Goal: Task Accomplishment & Management: Manage account settings

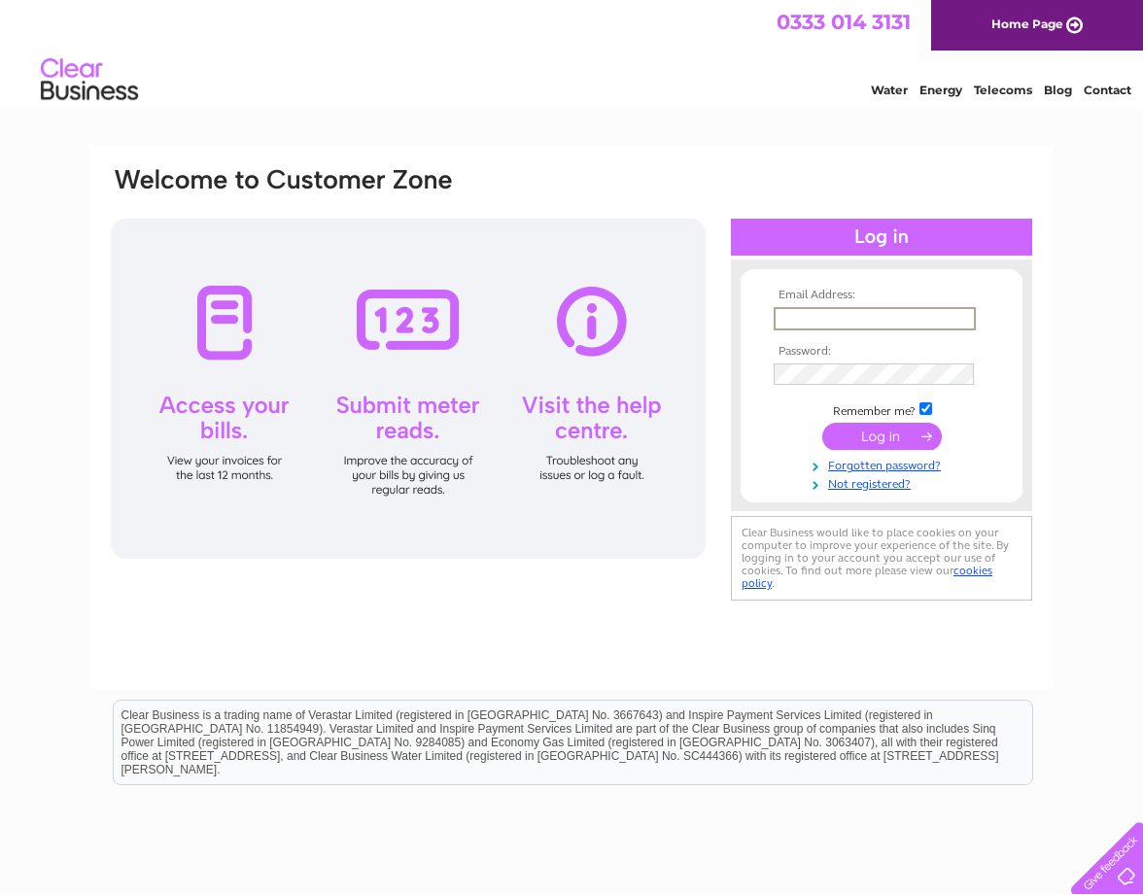
click at [889, 317] on input "text" at bounding box center [874, 318] width 202 height 23
type input "[EMAIL_ADDRESS][DOMAIN_NAME]"
click at [901, 444] on input "submit" at bounding box center [882, 436] width 120 height 27
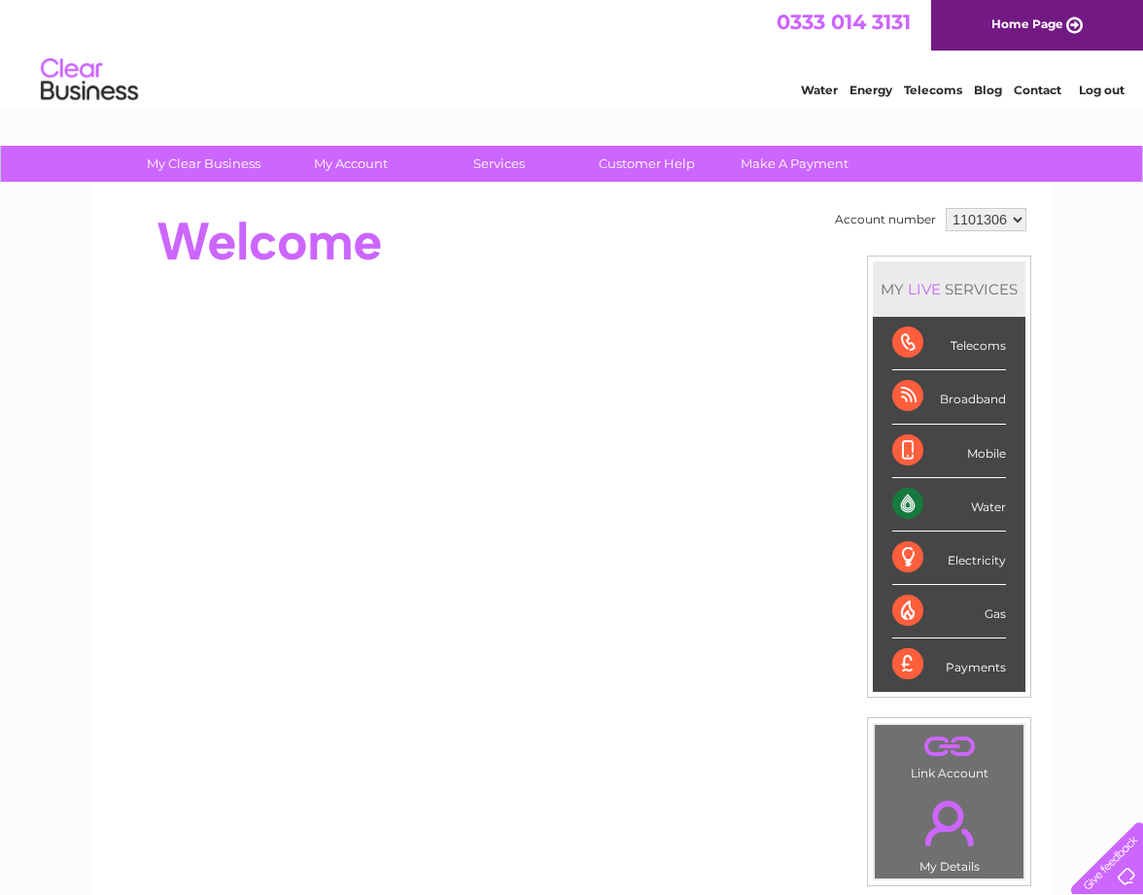
click at [989, 515] on div "Water" at bounding box center [949, 504] width 114 height 53
click at [976, 507] on div "Water" at bounding box center [949, 504] width 114 height 53
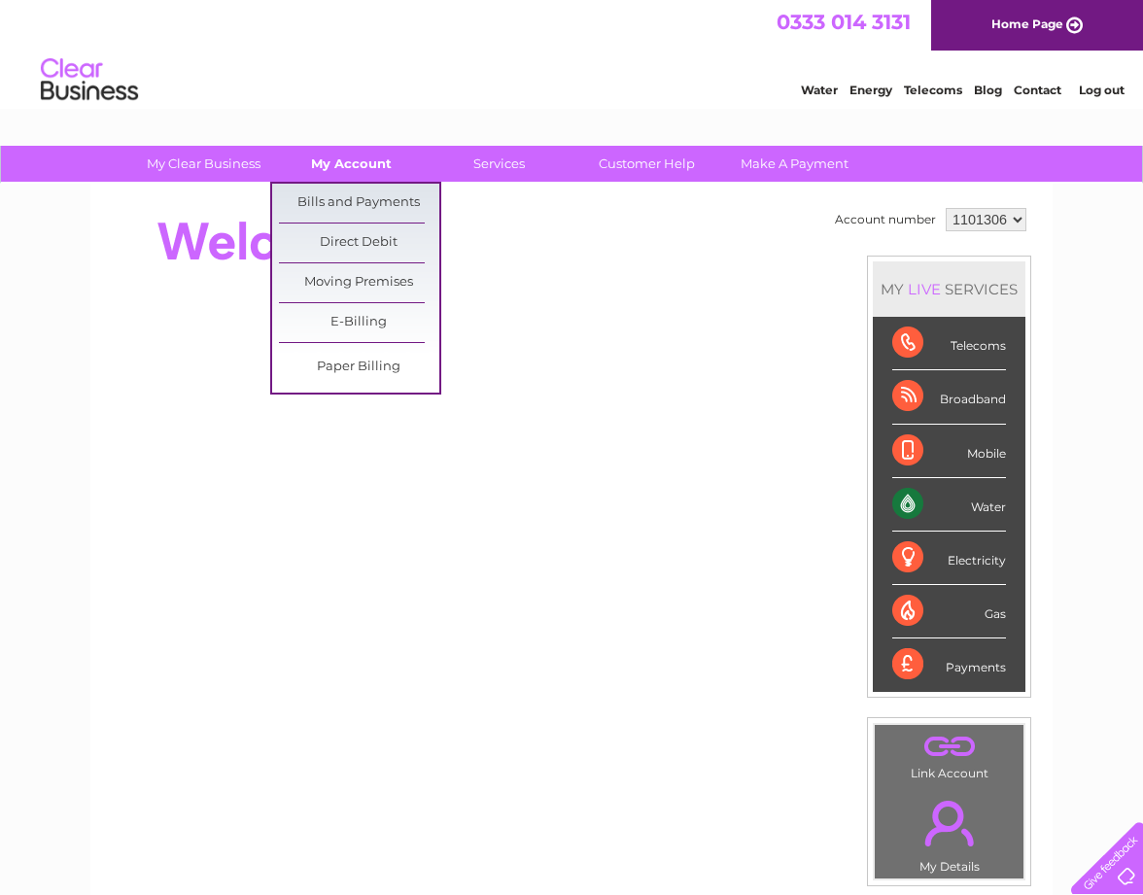
click at [350, 165] on link "My Account" at bounding box center [351, 164] width 160 height 36
click at [349, 194] on link "Bills and Payments" at bounding box center [359, 203] width 160 height 39
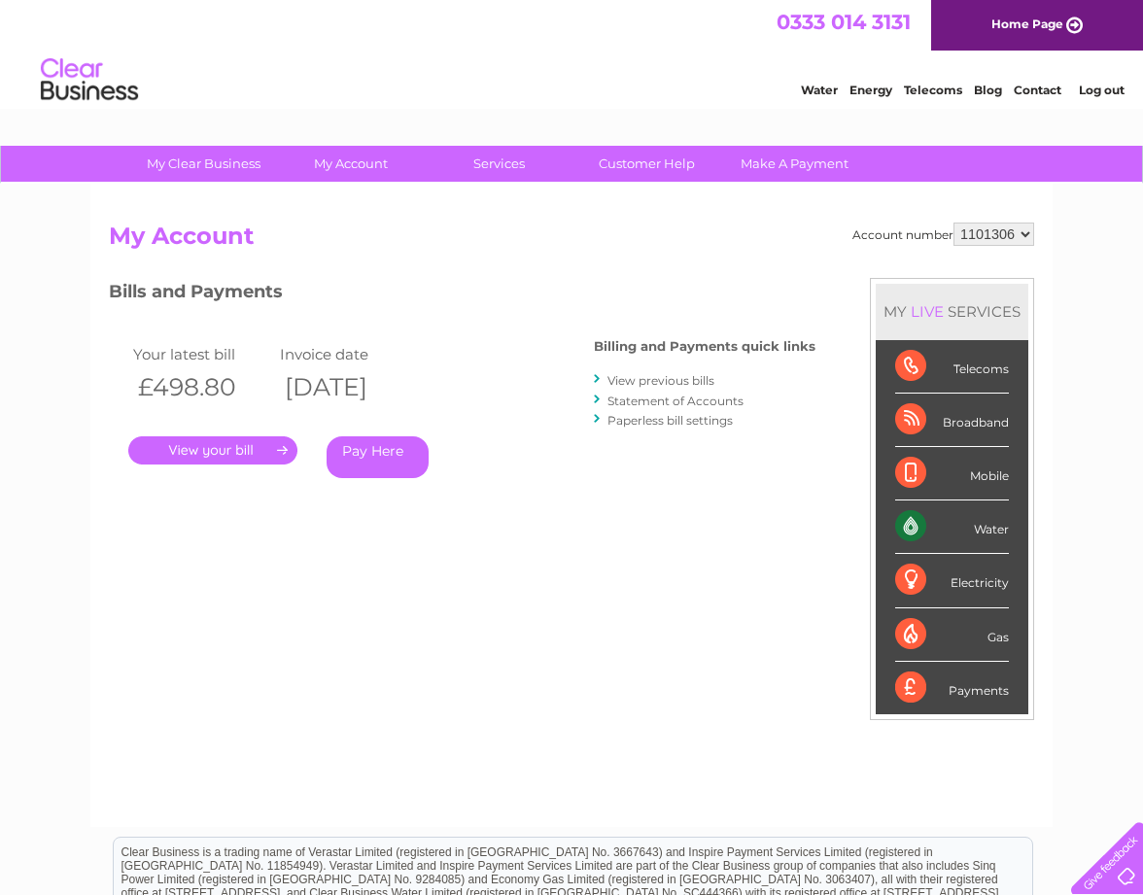
click at [269, 453] on link "." at bounding box center [212, 450] width 169 height 28
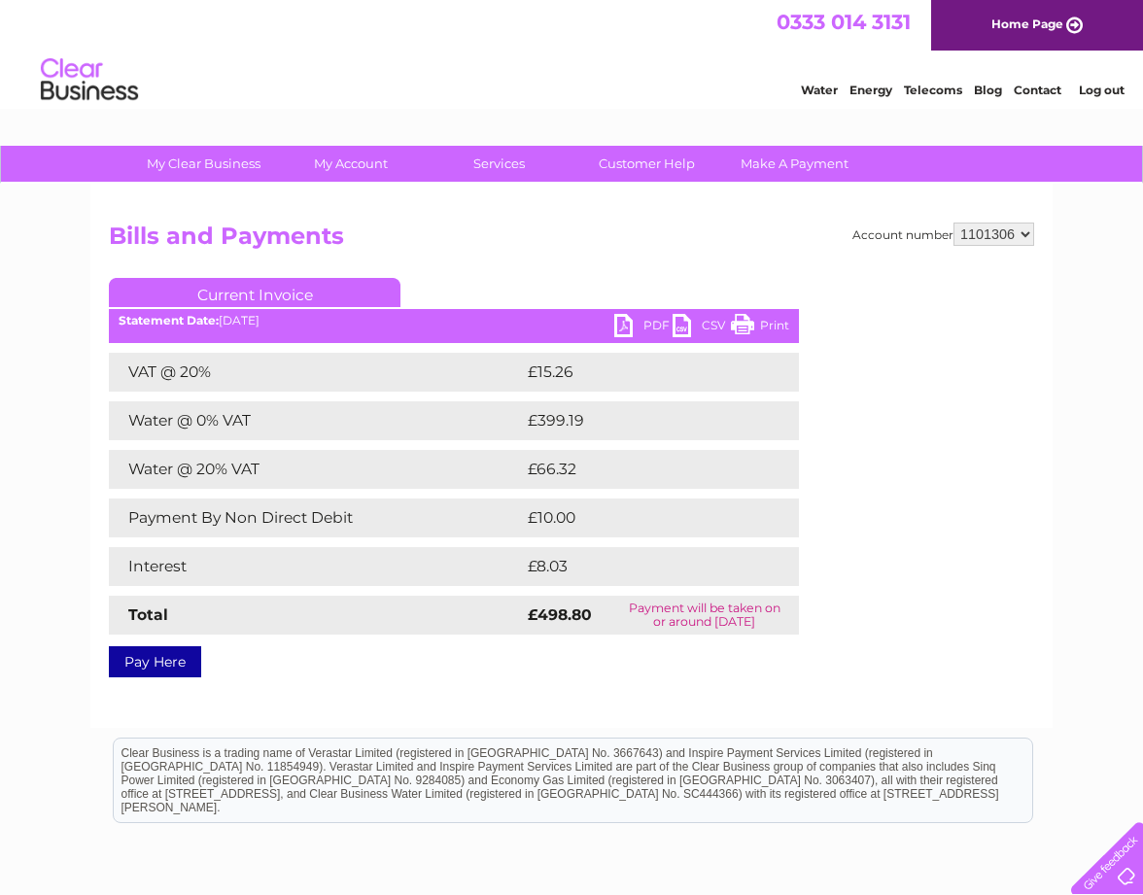
click at [630, 330] on link "PDF" at bounding box center [643, 328] width 58 height 28
